Goal: Information Seeking & Learning: Stay updated

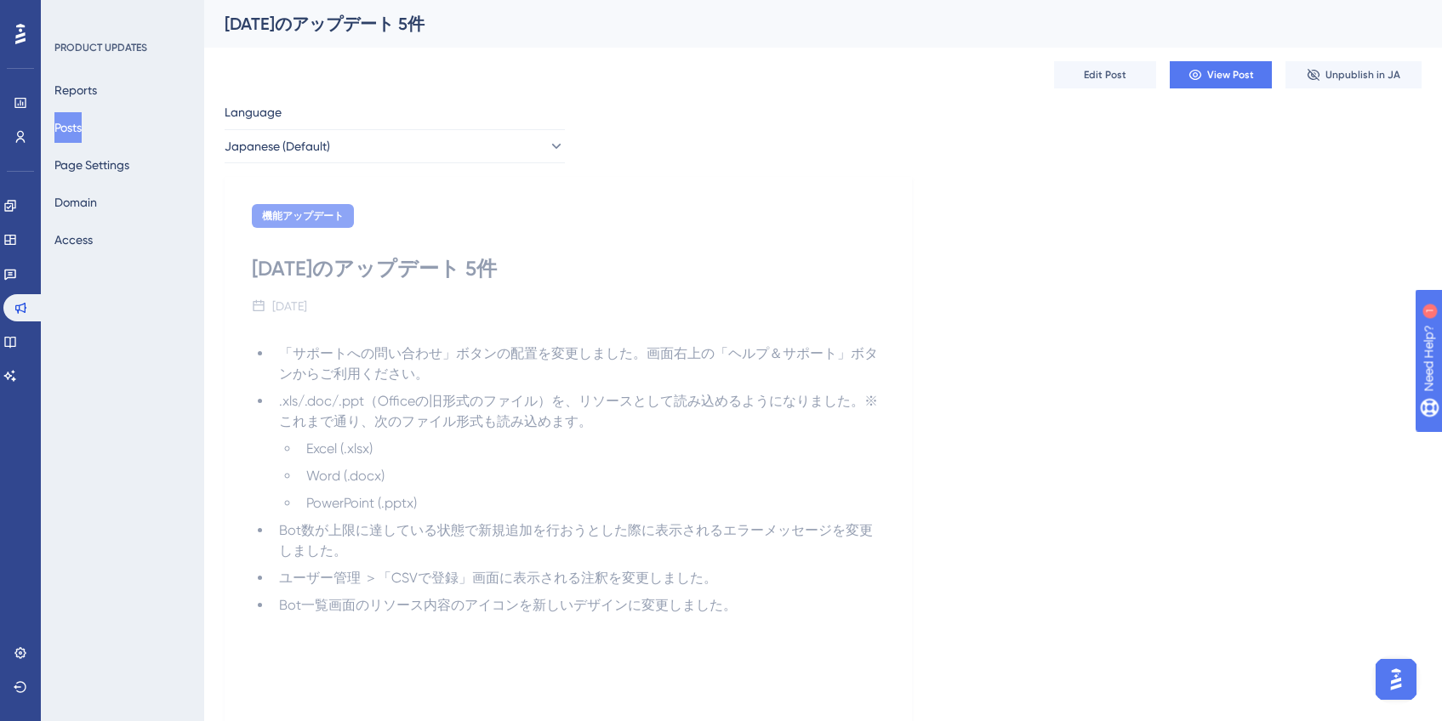
click at [591, 258] on div "[DATE]のアップデート 5件" at bounding box center [568, 268] width 633 height 27
click at [72, 132] on button "Posts" at bounding box center [67, 127] width 27 height 31
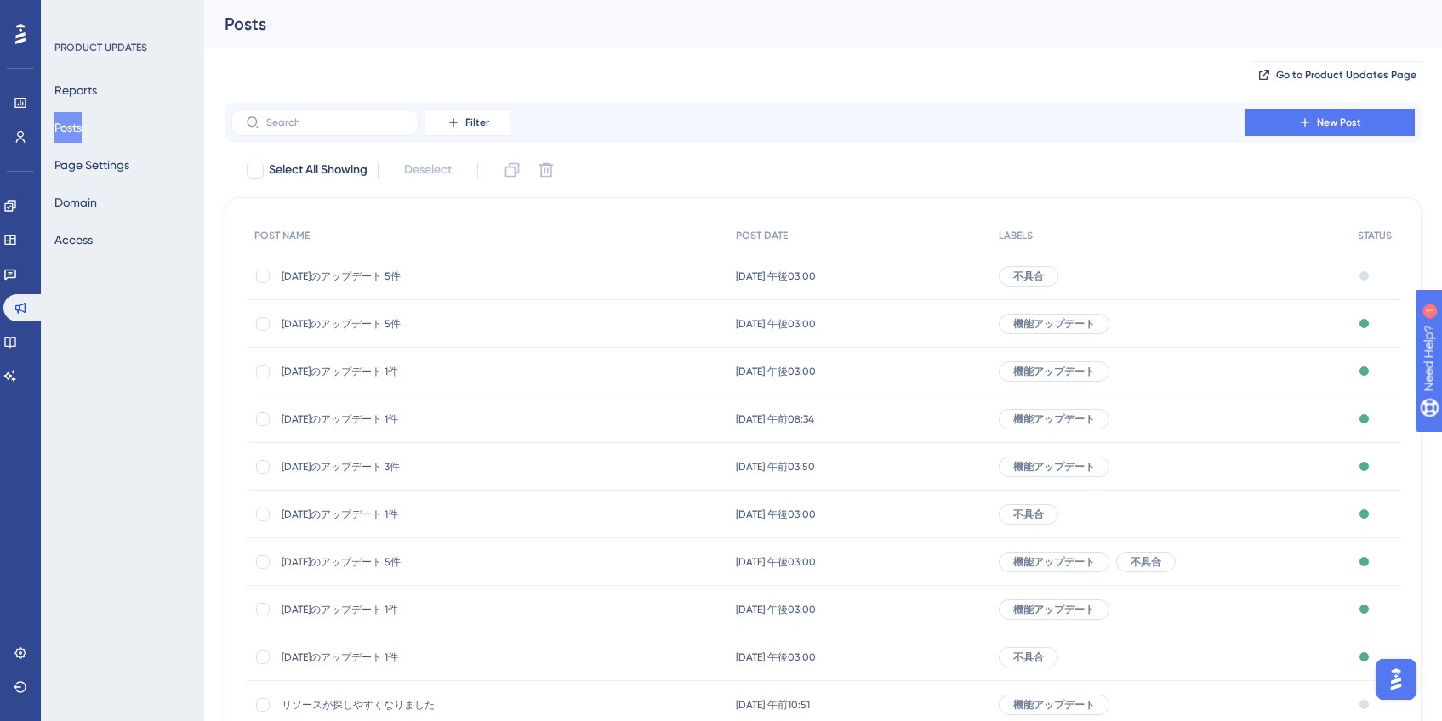
click at [383, 272] on span "[DATE]のアップデート 5件" at bounding box center [418, 277] width 272 height 14
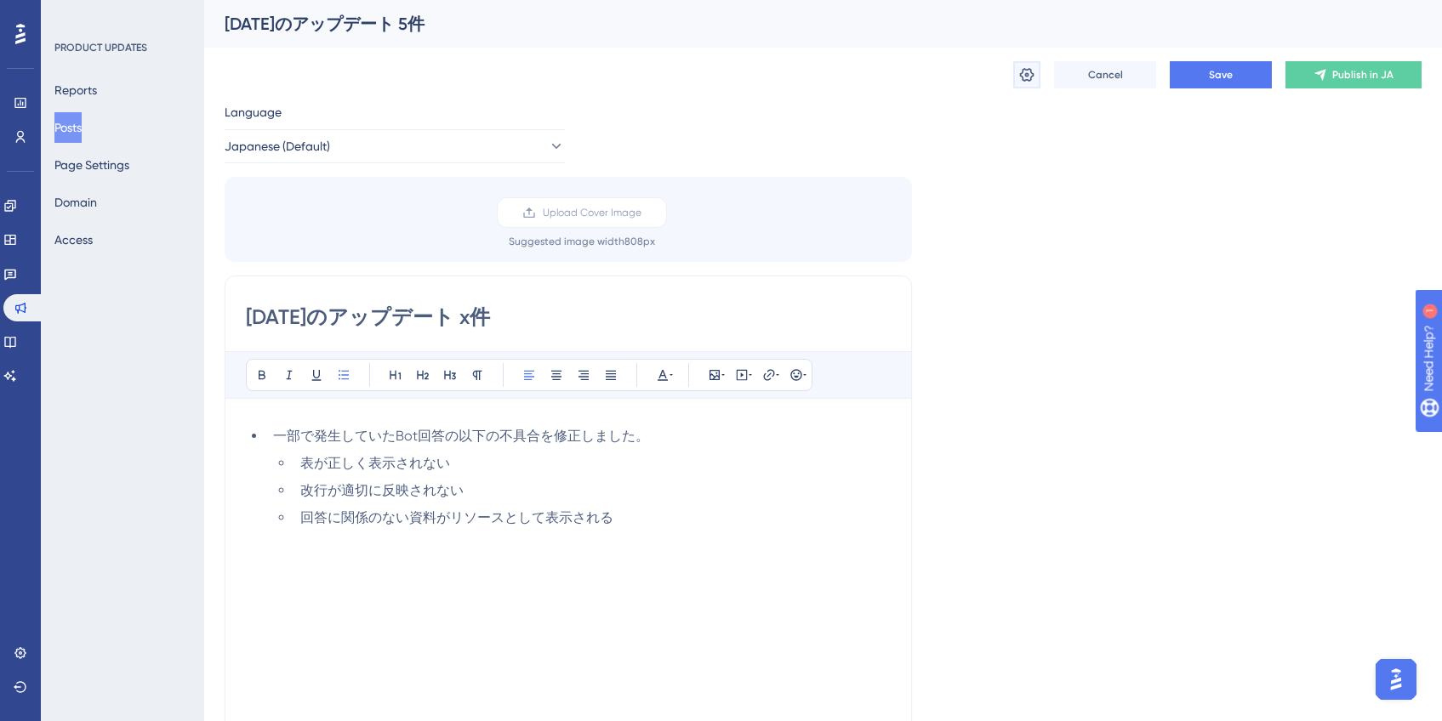
click at [1026, 79] on icon at bounding box center [1027, 75] width 14 height 14
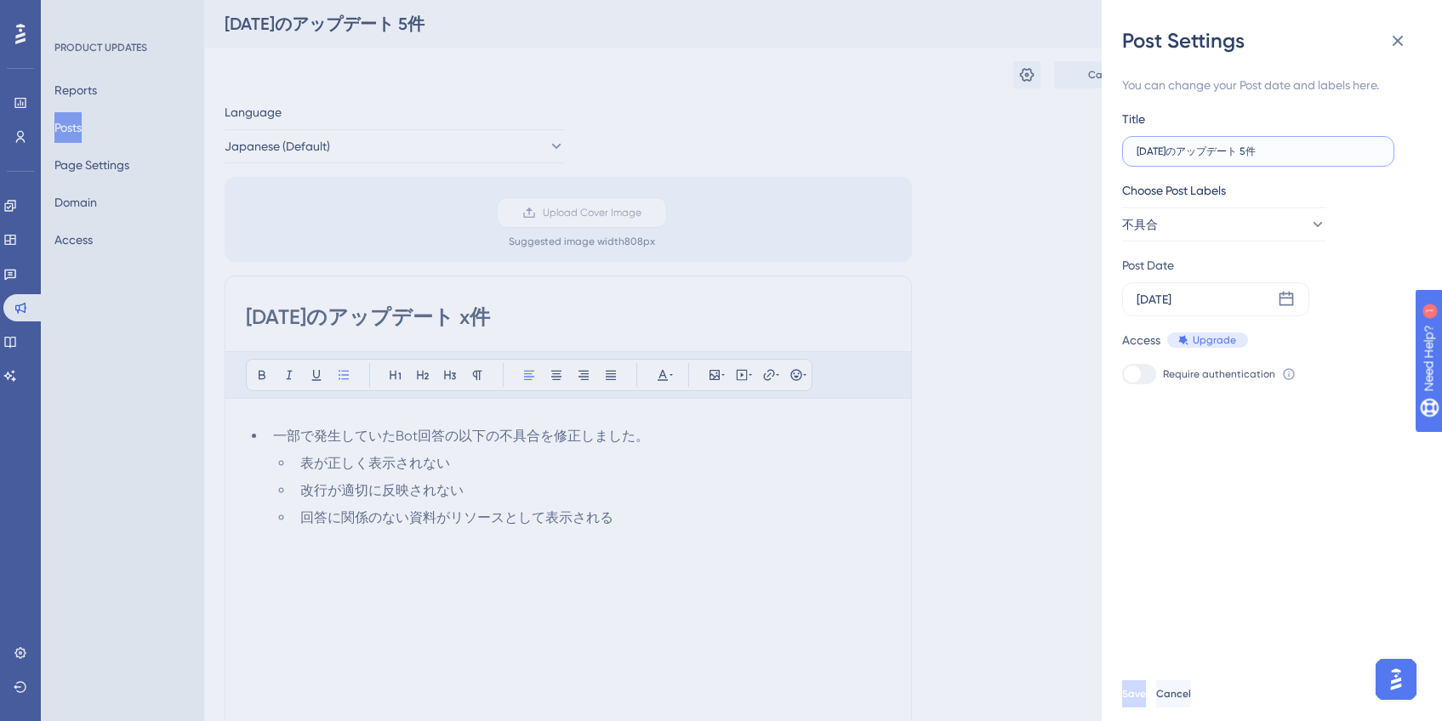
click at [1270, 153] on input "[DATE]のアップデート 5件" at bounding box center [1257, 151] width 243 height 12
type input "[DATE]のアップデート x件"
click at [1149, 705] on button "Save" at bounding box center [1135, 693] width 27 height 27
click at [1402, 41] on icon at bounding box center [1397, 41] width 20 height 20
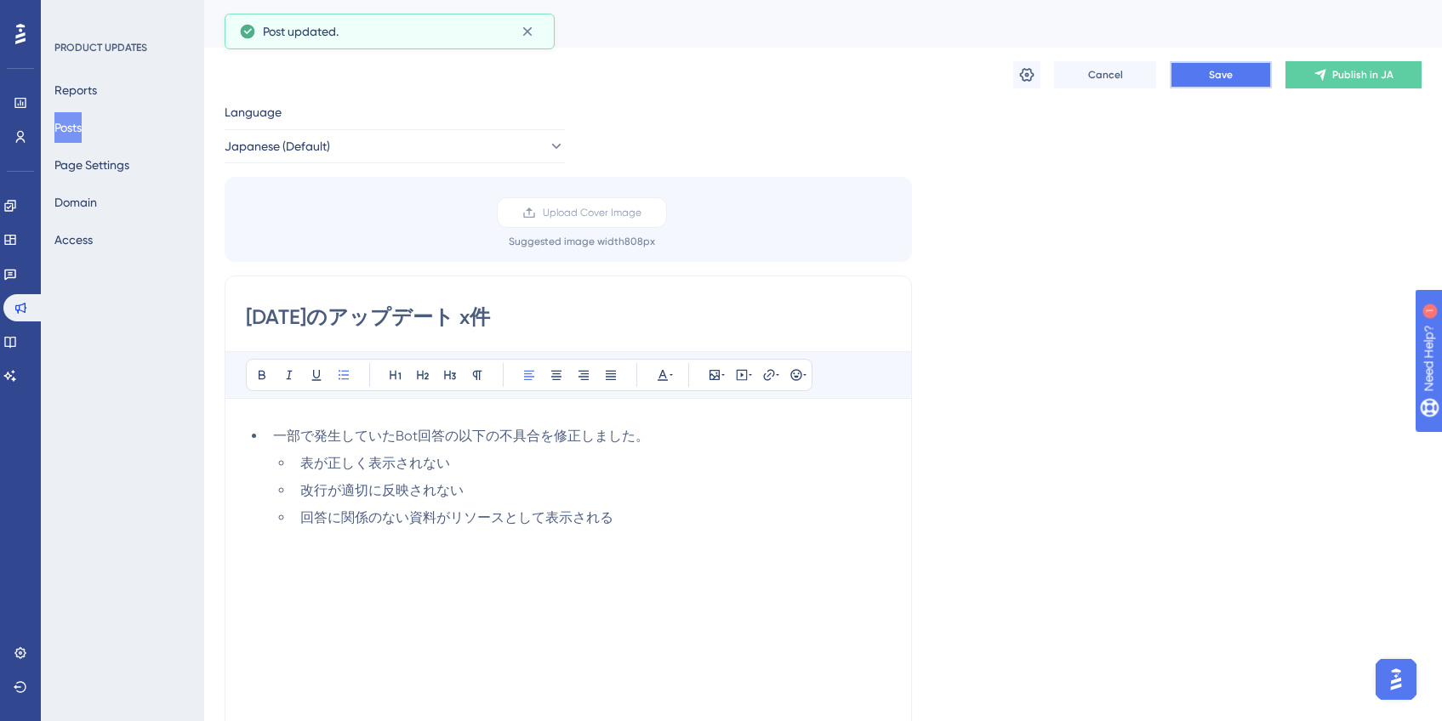
click at [1231, 78] on span "Save" at bounding box center [1221, 75] width 24 height 14
click at [765, 513] on li "回答に関係のない資料がリソースとして表示される" at bounding box center [591, 518] width 597 height 20
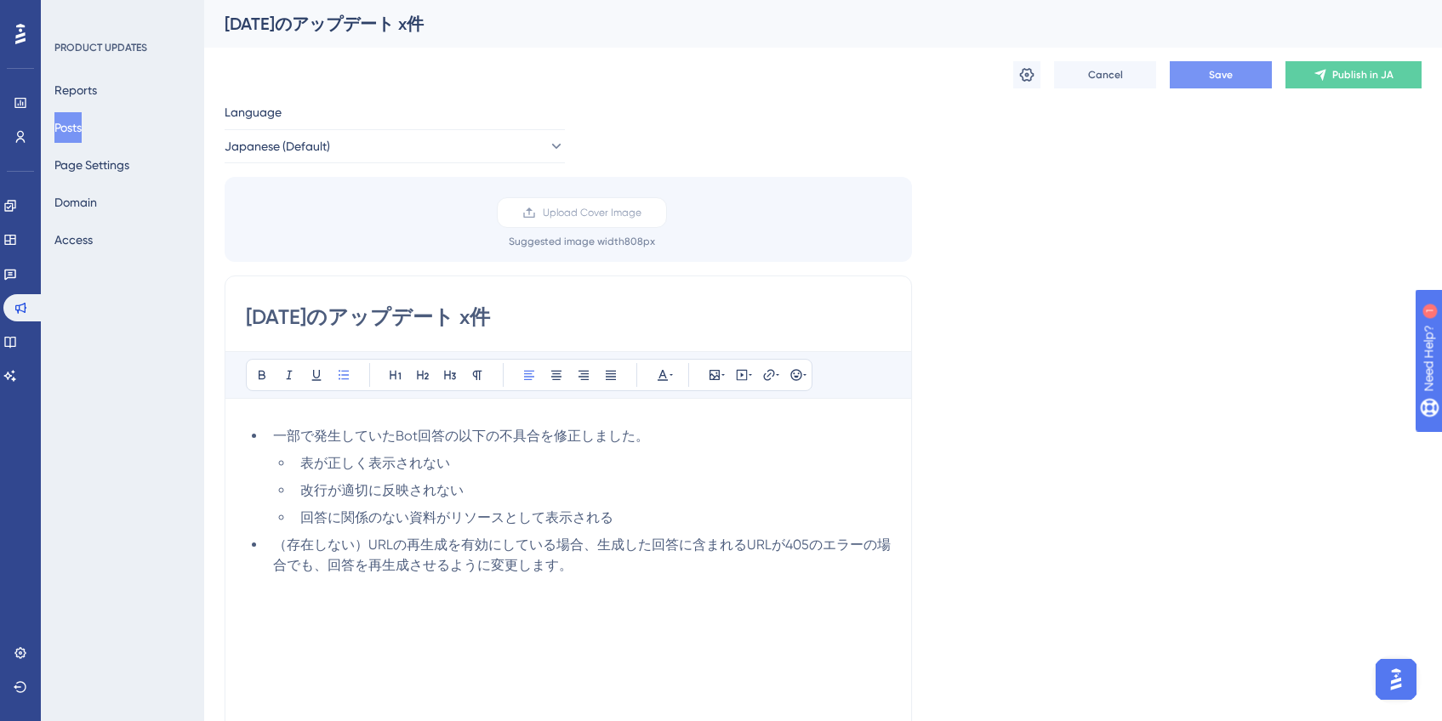
click at [548, 571] on span "（存在しない）URLの再生成を有効にしている場合、生成した回答に含まれるURLが405のエラーの場合でも、回答を再生成させるように変更します。" at bounding box center [581, 555] width 617 height 37
click at [1189, 87] on button "Save" at bounding box center [1220, 74] width 102 height 27
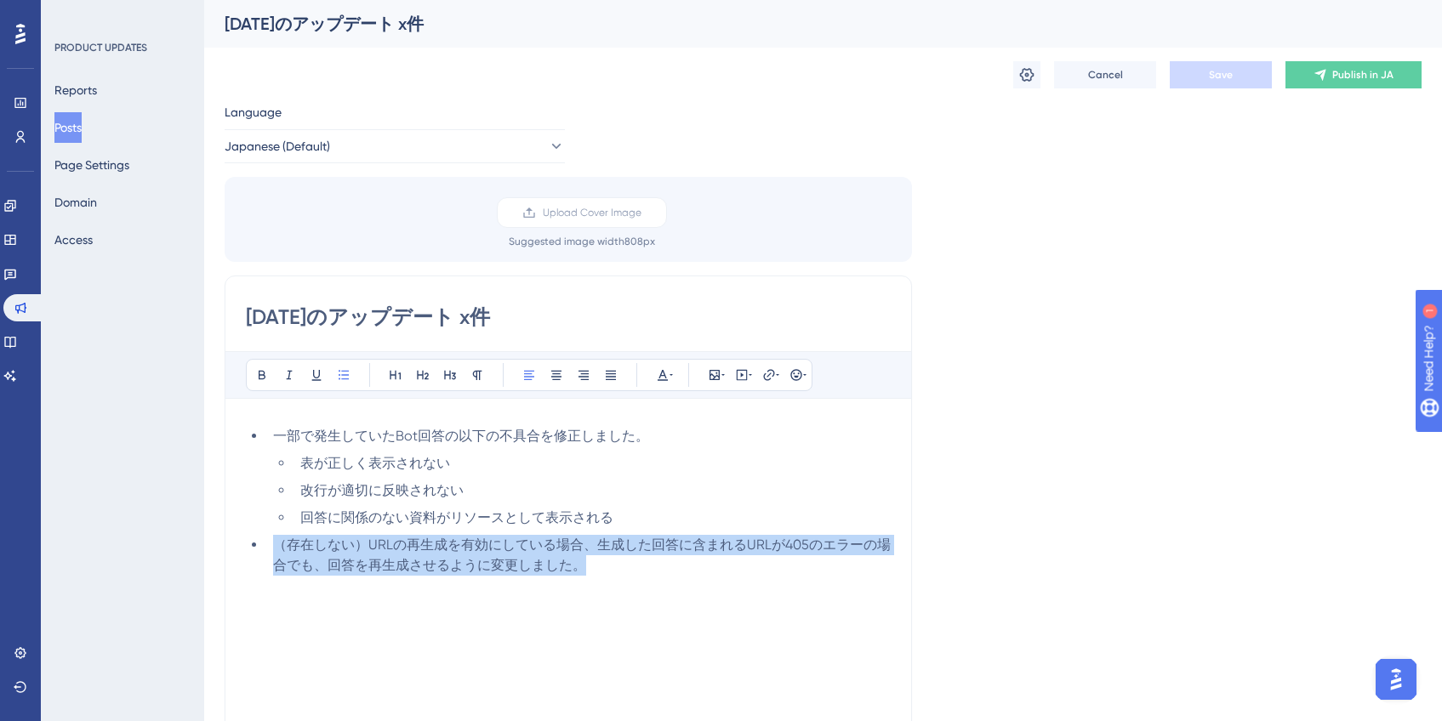
drag, startPoint x: 584, startPoint y: 573, endPoint x: 277, endPoint y: 545, distance: 308.3
click at [277, 545] on li "（存在しない）URLの再生成を有効にしている場合、生成した回答に含まれるURLが405のエラーの場合でも、回答を再生成させるように変更しました。" at bounding box center [578, 555] width 624 height 41
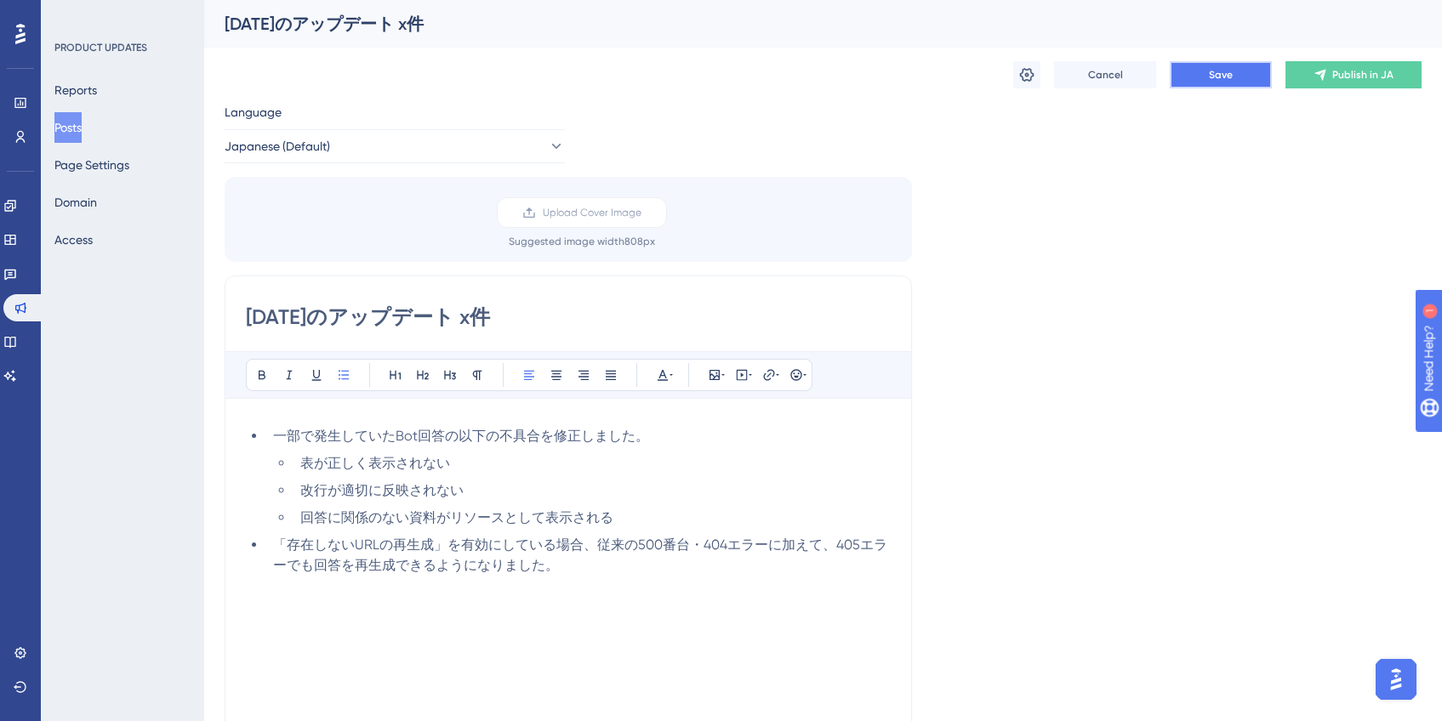
click at [1218, 86] on button "Save" at bounding box center [1220, 74] width 102 height 27
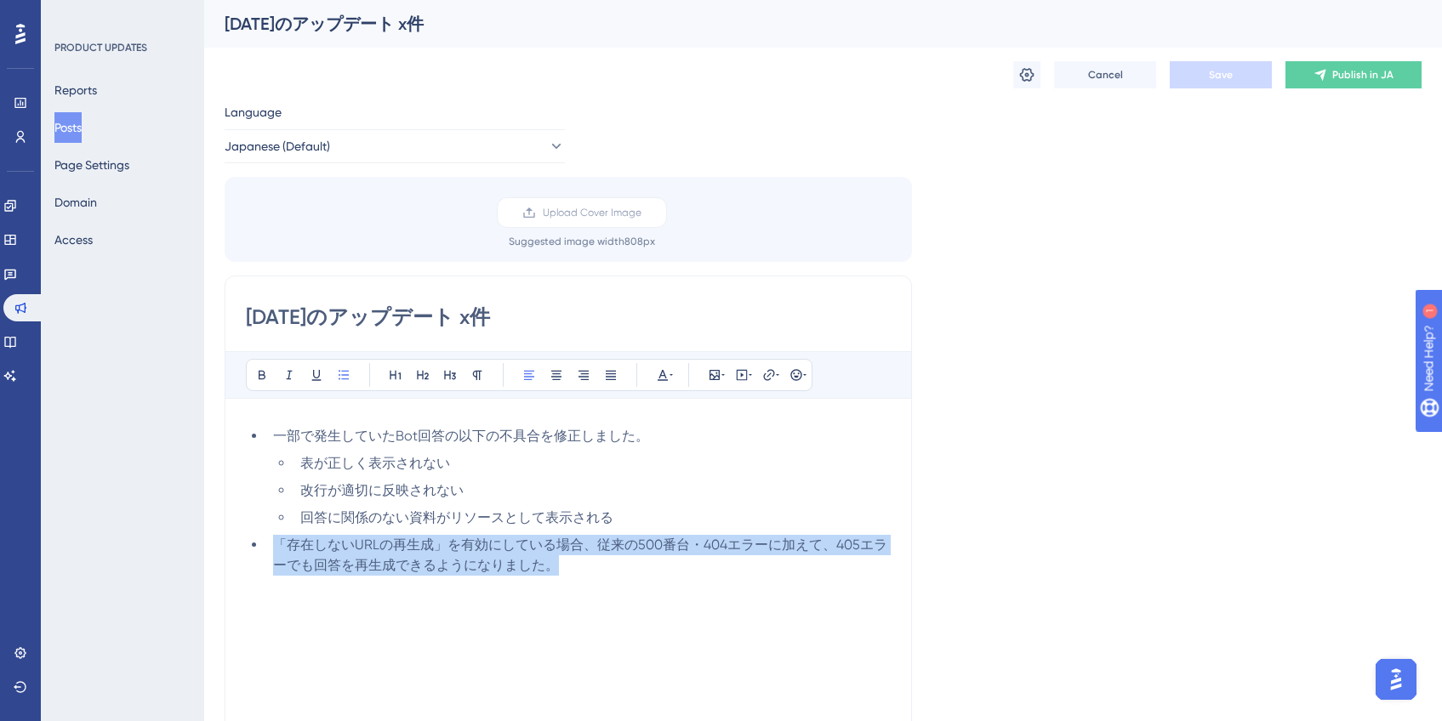
drag, startPoint x: 583, startPoint y: 560, endPoint x: 275, endPoint y: 549, distance: 308.9
click at [275, 549] on li "「存在しないURLの再生成」を有効にしている場合、従来の500番台・404エラーに加えて、405エラーでも回答を再生成できるようになりました。" at bounding box center [578, 555] width 624 height 41
copy span "「存在しないURLの再生成」を有効にしている場合、従来の500番台・404エラーに加えて、405エラーでも回答を再生成できるようになりました。"
click at [641, 553] on li "「存在しないURLの再生成」を有効にしている場合、従来の500番台・404エラーに加えて、405エラーでも回答を再生成できるようになりました。" at bounding box center [578, 555] width 624 height 41
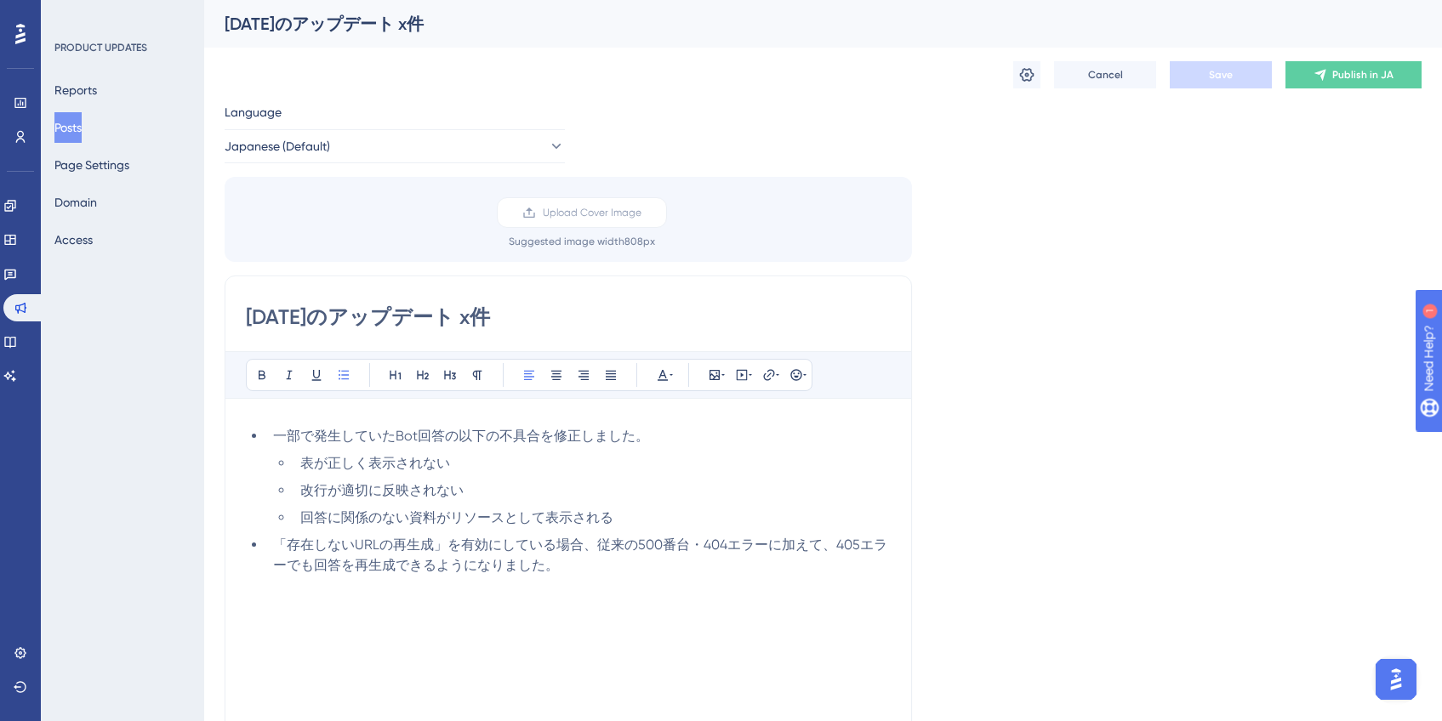
click at [635, 543] on span "「存在しないURLの再生成」を有効にしている場合、従来の500番台・404エラーに加えて、405エラーでも回答を再生成できるようになりました。" at bounding box center [580, 555] width 614 height 37
click at [792, 546] on span "「存在しないURLの再生成」を有効にしている場合、500番台・404エラーに加えて、405エラーでも回答を再生成できるようになりました。" at bounding box center [580, 555] width 614 height 37
click at [859, 521] on li "回答に関係のない資料がリソースとして表示される" at bounding box center [591, 518] width 597 height 20
click at [596, 547] on span "「存在しないURLの再生成」を有効にしている場合、500番台・404エラーに加えて、405エラーでも回答を再生成できるようになりました。" at bounding box center [580, 555] width 614 height 37
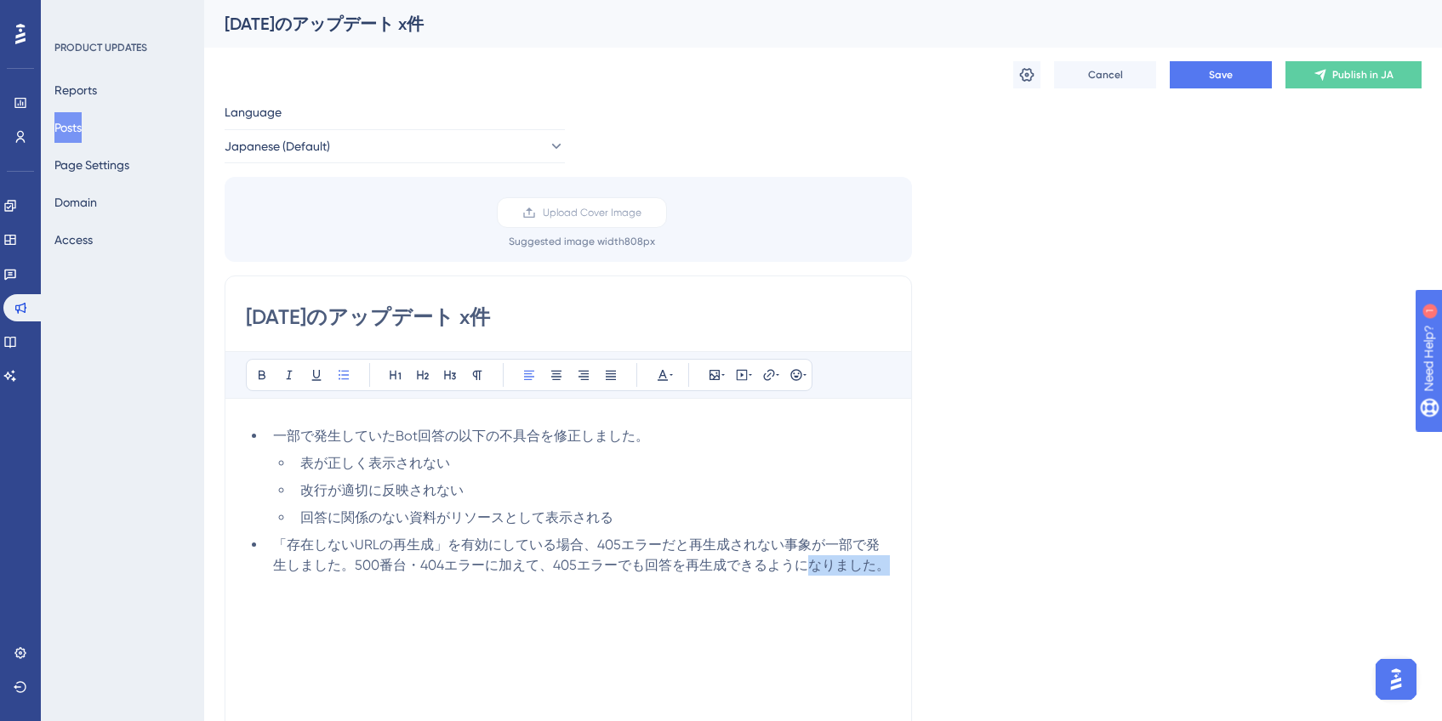
drag, startPoint x: 805, startPoint y: 568, endPoint x: 890, endPoint y: 567, distance: 85.1
click at [890, 567] on li "「存在しないURLの再生成」を有効にしている場合、405エラーだと再生成されない事象が一部で発生しました。500番台・404エラーに加えて、405エラーでも回…" at bounding box center [578, 555] width 624 height 41
click at [1196, 76] on button "Save" at bounding box center [1220, 74] width 102 height 27
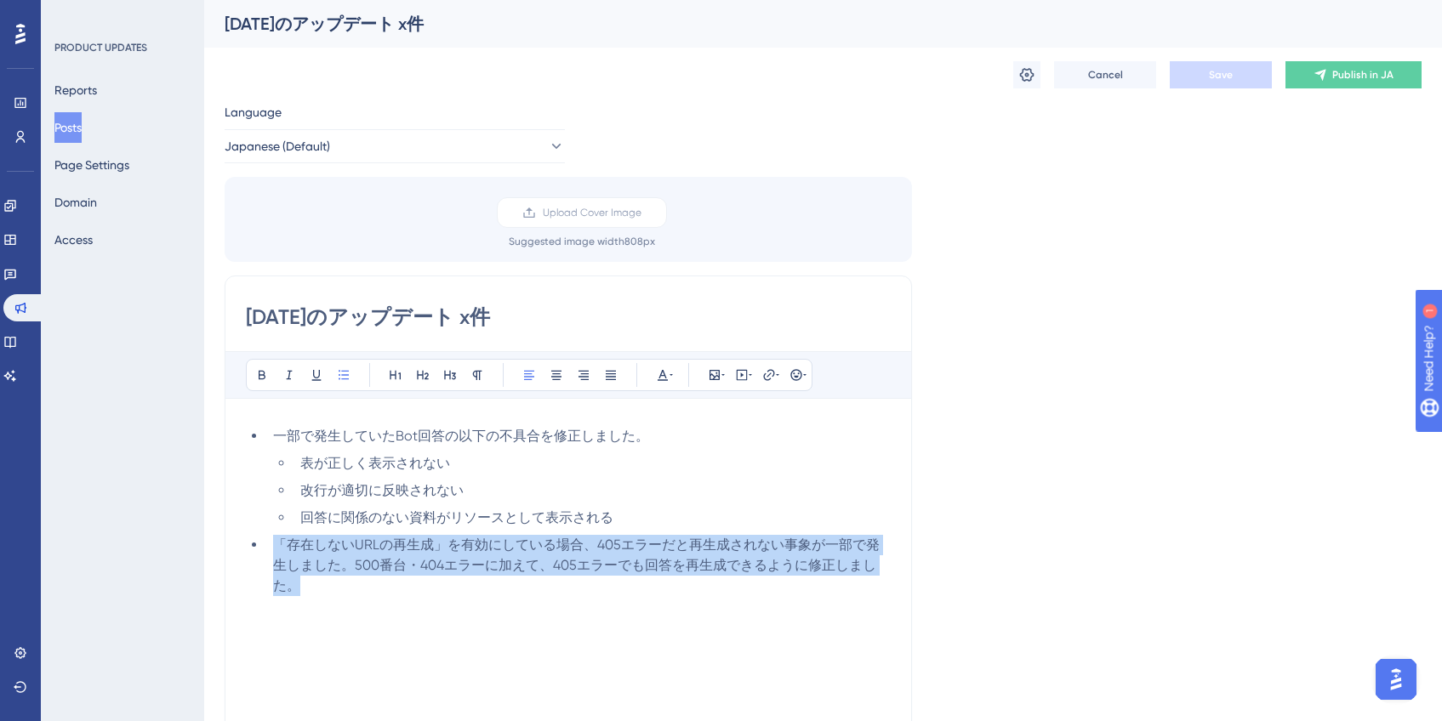
drag, startPoint x: 323, startPoint y: 603, endPoint x: 278, endPoint y: 550, distance: 69.4
click at [265, 548] on div "一部で発生していたBot回答の以下の不具合を修正しました。 表が正しく表示されない 改行が適切に反映されない 回答に関係のない資料がリソースとして表示される …" at bounding box center [568, 616] width 645 height 381
copy span "「存在しないURLの再生成」を有効にしている場合、405エラーだと再生成されない事象が一部で発生しました。500番台・404エラーに加えて、405エラーでも回…"
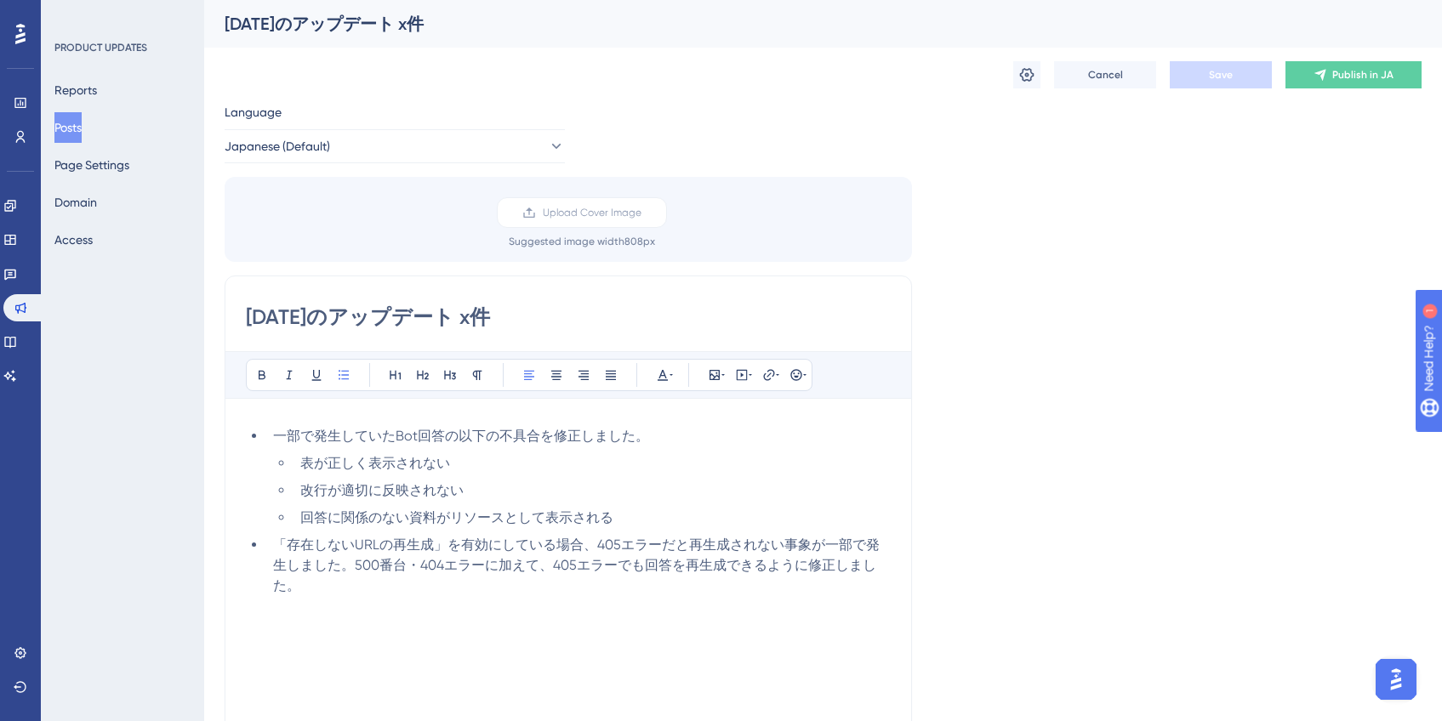
click at [321, 586] on li "「存在しないURLの再生成」を有効にしている場合、405エラーだと再生成されない事象が一部で発生しました。500番台・404エラーに加えて、405エラーでも回…" at bounding box center [578, 565] width 624 height 61
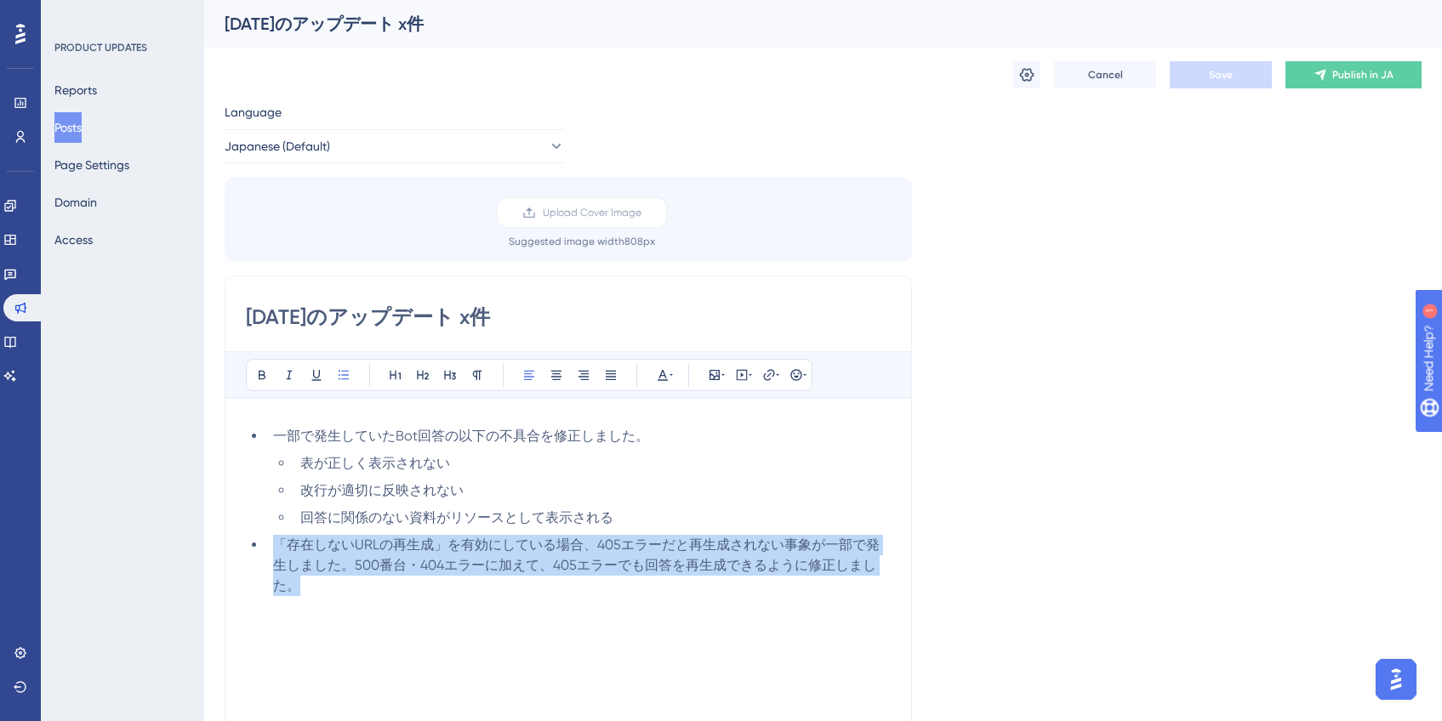
drag, startPoint x: 316, startPoint y: 580, endPoint x: 277, endPoint y: 548, distance: 50.1
click at [277, 548] on li "「存在しないURLの再生成」を有効にしている場合、405エラーだと再生成されない事象が一部で発生しました。500番台・404エラーに加えて、405エラーでも回…" at bounding box center [578, 565] width 624 height 61
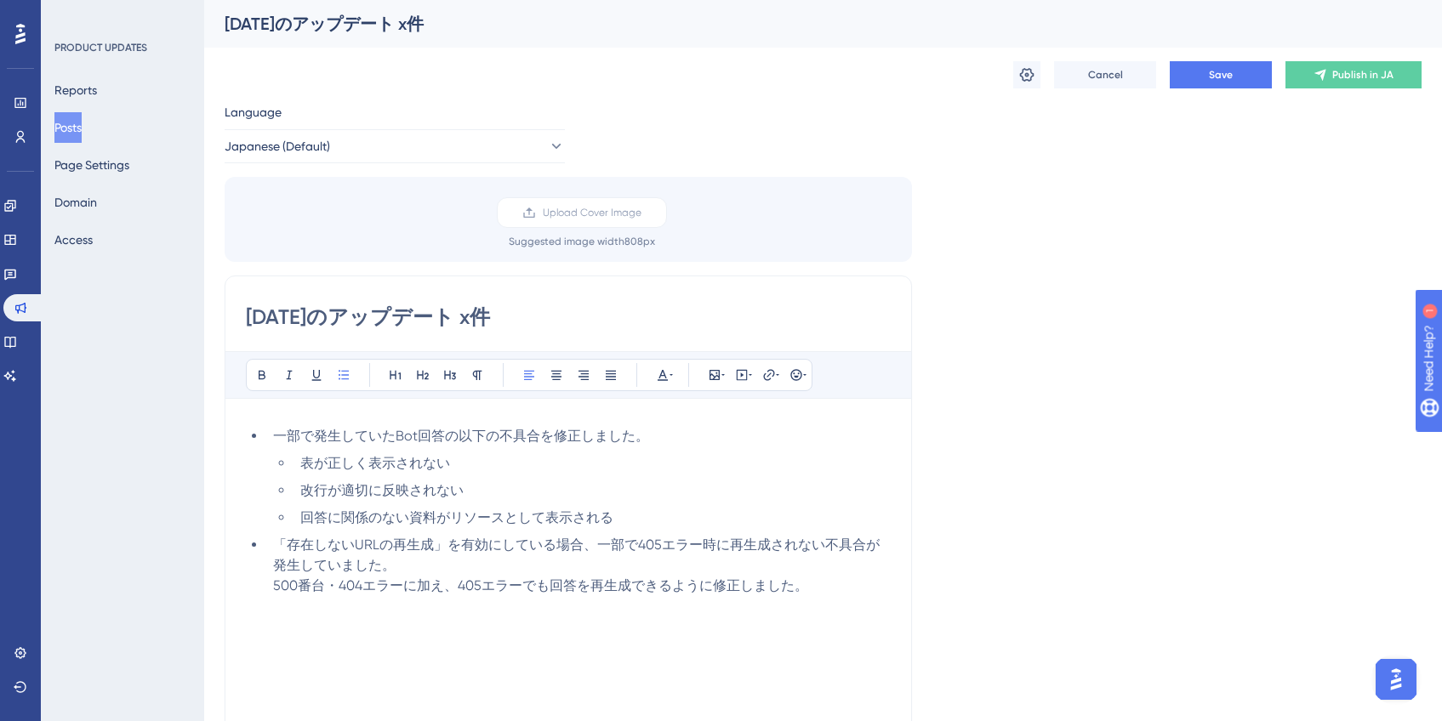
click at [409, 566] on li "「存在しないURLの再生成」を有効にしている場合、一部で405エラー時に再生成されない不具合が発生していました。 500番台・404エラーに加え、405エラー…" at bounding box center [578, 565] width 624 height 61
click at [274, 590] on span "500番台・404エラーに加え、405エラーでも回答を再生成できるように修正しました。" at bounding box center [540, 585] width 535 height 16
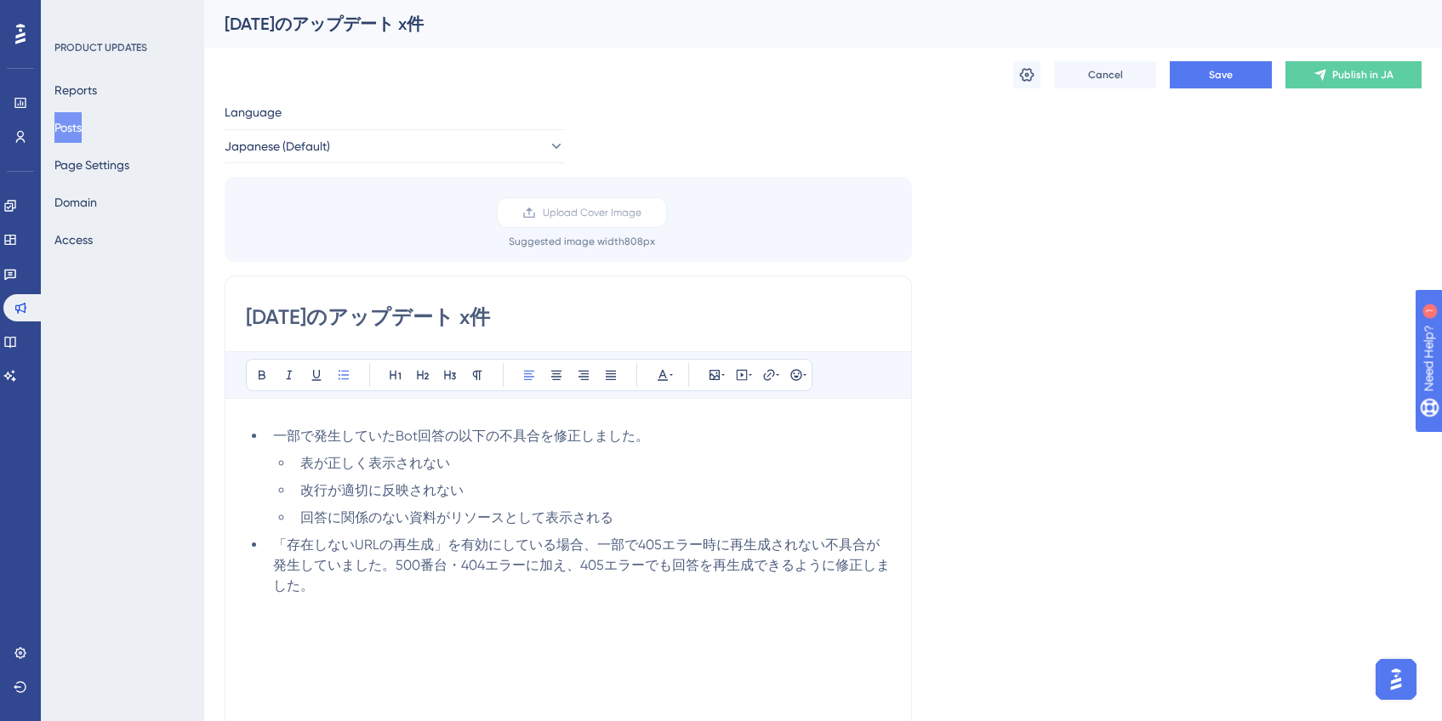
click at [348, 590] on li "「存在しないURLの再生成」を有効にしている場合、一部で405エラー時に再生成されない不具合が発生していました。500番台・404エラーに加え、405エラーで…" at bounding box center [578, 565] width 624 height 61
click at [323, 585] on li "「存在しないURLの再生成」を有効にしている場合、一部で405エラー時に再生成されない不具合が発生していました。500番台・404エラーに加え、405エラーで…" at bounding box center [578, 565] width 624 height 61
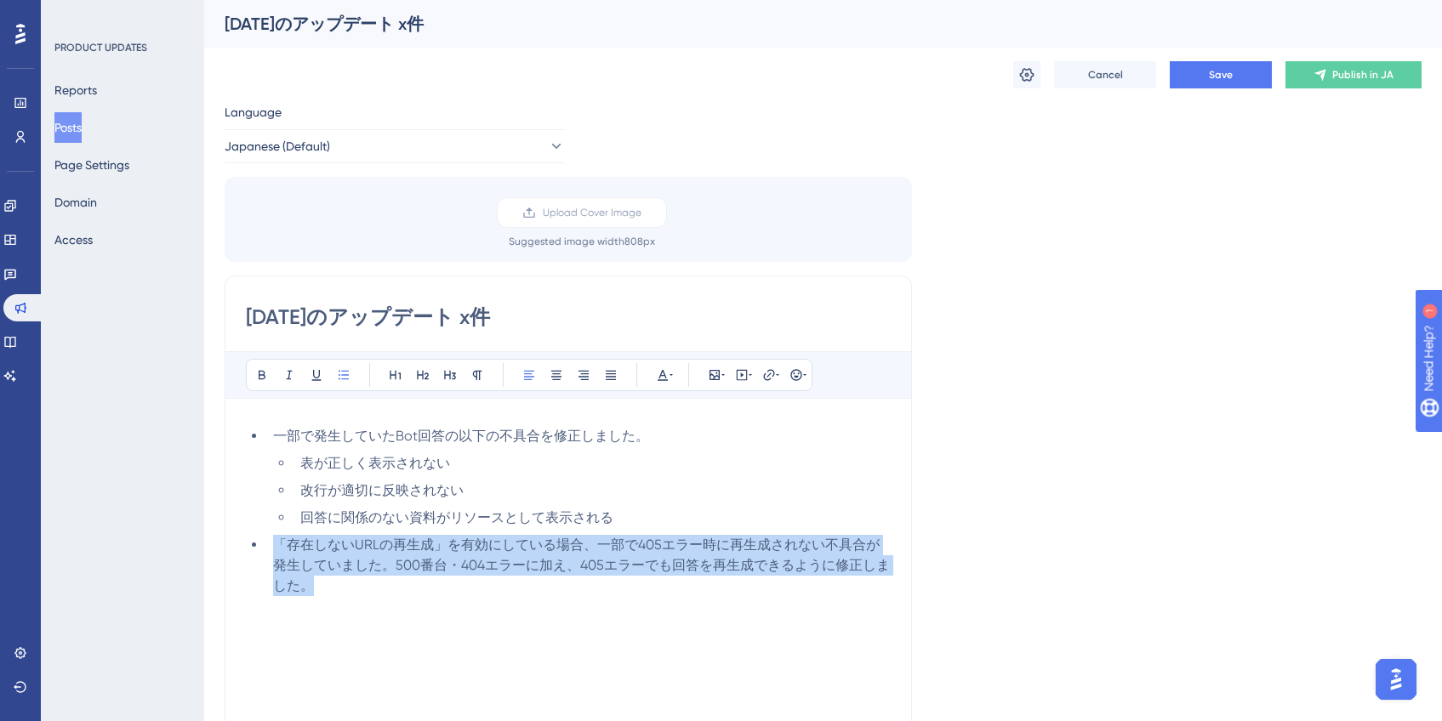
drag, startPoint x: 331, startPoint y: 594, endPoint x: 270, endPoint y: 543, distance: 78.5
click at [270, 543] on li "「存在しないURLの再生成」を有効にしている場合、一部で405エラー時に再生成されない不具合が発生していました。500番台・404エラーに加え、405エラーで…" at bounding box center [578, 565] width 624 height 61
copy span "「存在しないURLの再生成」を有効にしている場合、一部で405エラー時に再生成されない不具合が発生していました。500番台・404エラーに加え、405エラーで…"
